Goal: Task Accomplishment & Management: Use online tool/utility

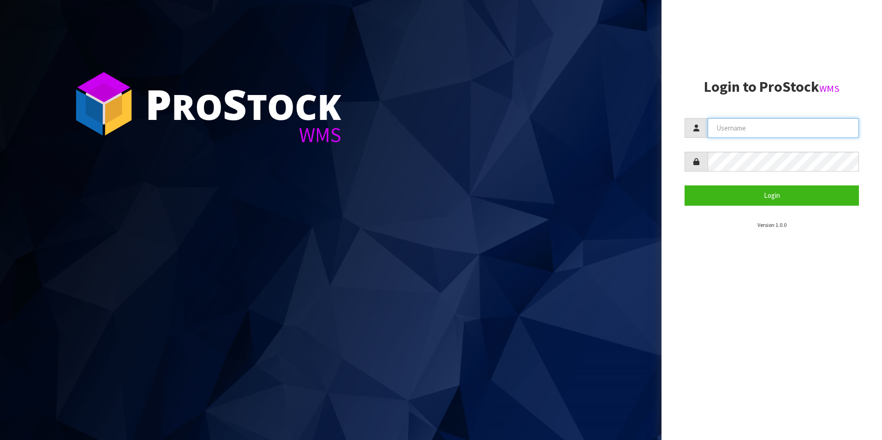
type input "OKAB"
click at [713, 370] on aside "Login to ProStock WMS OKAB Login Version 1.0.0" at bounding box center [771, 220] width 220 height 440
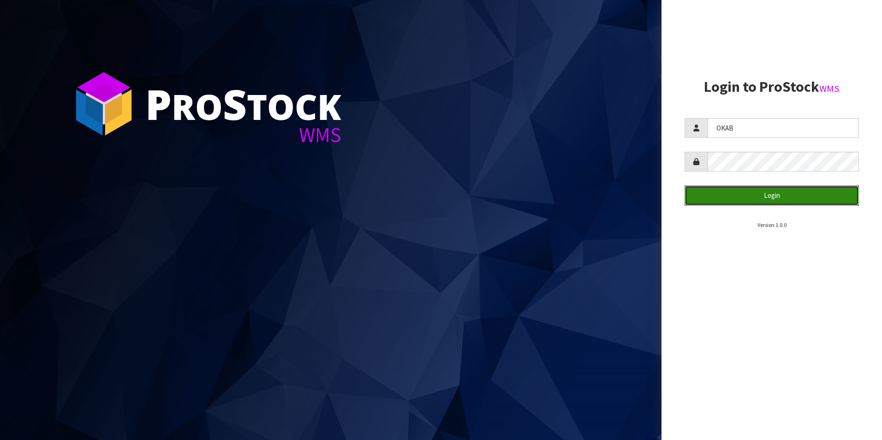
click at [722, 197] on button "Login" at bounding box center [771, 195] width 174 height 20
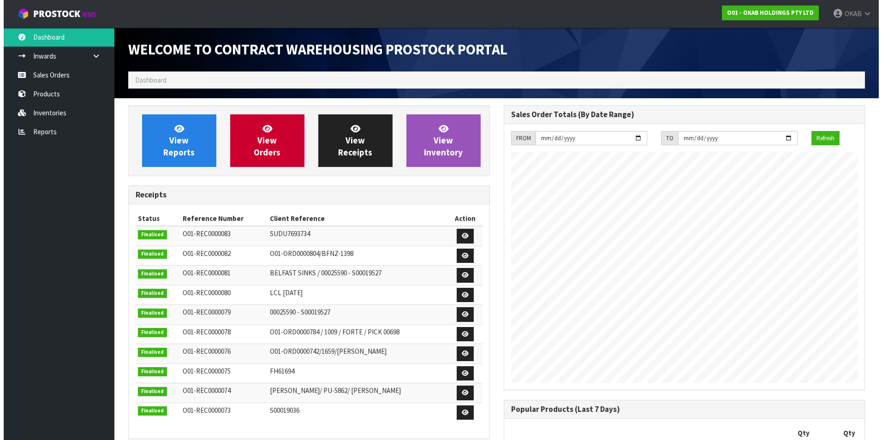
scroll to position [392, 375]
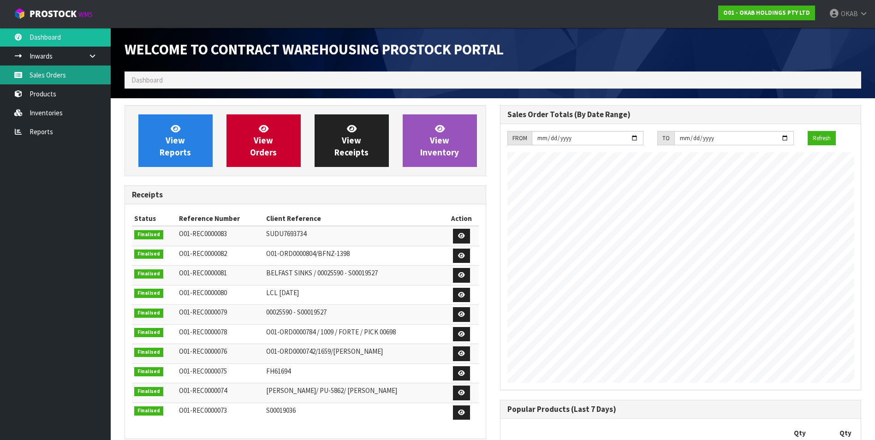
click at [49, 75] on link "Sales Orders" at bounding box center [55, 74] width 111 height 19
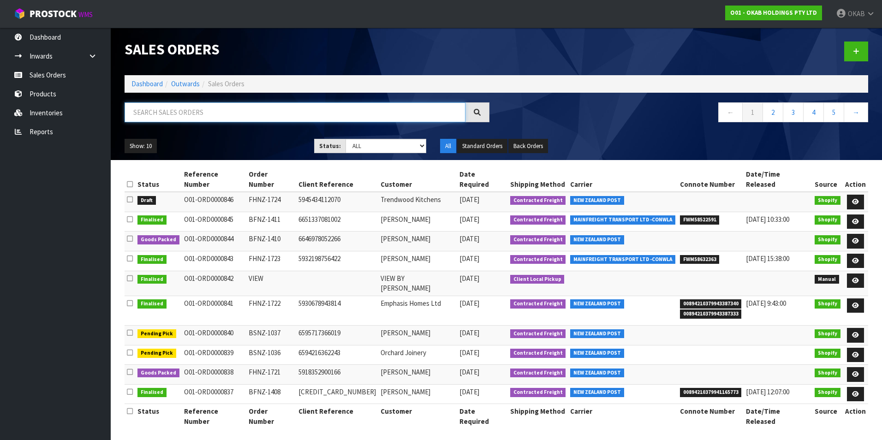
click at [205, 118] on input "text" at bounding box center [295, 112] width 341 height 20
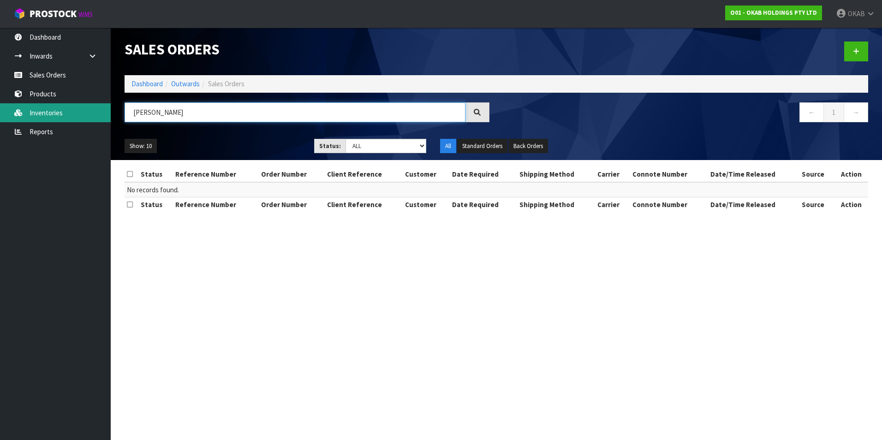
drag, startPoint x: 178, startPoint y: 113, endPoint x: 105, endPoint y: 108, distance: 73.0
click at [105, 108] on body "Toggle navigation ProStock WMS O01 - OKAB HOLDINGS PTY LTD OKAB Logout Dashboar…" at bounding box center [441, 220] width 882 height 440
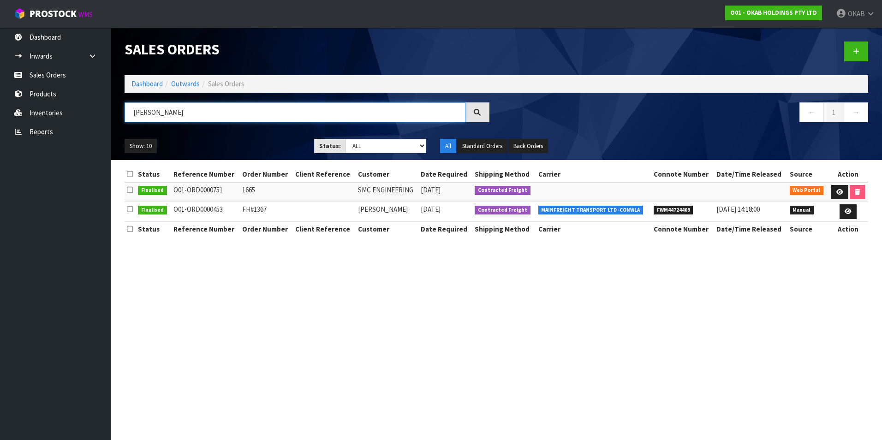
drag, startPoint x: 218, startPoint y: 114, endPoint x: 139, endPoint y: 120, distance: 79.1
click at [139, 120] on input "[PERSON_NAME]" at bounding box center [295, 112] width 341 height 20
click at [151, 115] on input "[PERSON_NAME]" at bounding box center [295, 112] width 341 height 20
type input "A"
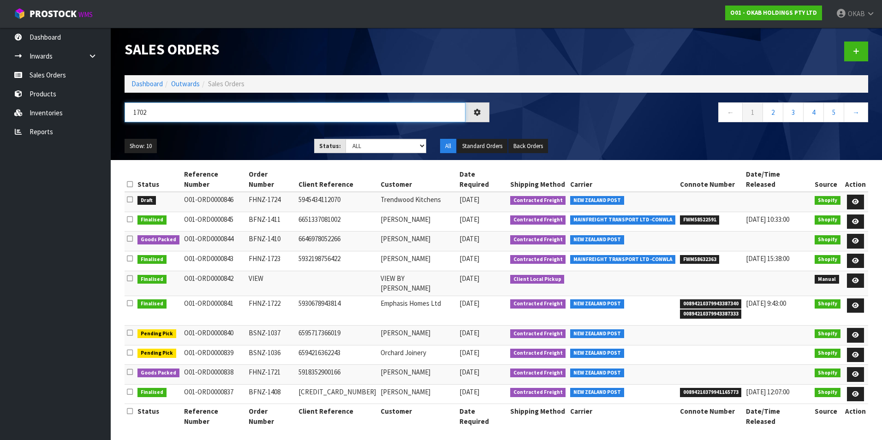
type input "1702"
